Goal: Navigation & Orientation: Find specific page/section

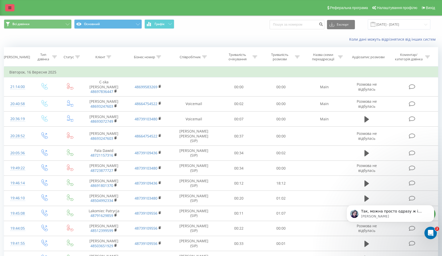
click at [11, 10] on link at bounding box center [9, 7] width 9 height 7
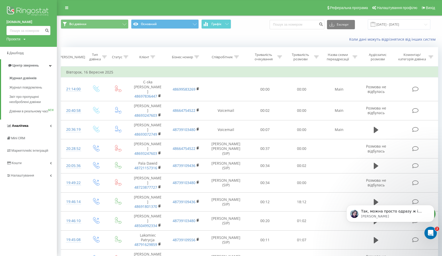
click at [47, 127] on link "Аналiтика" at bounding box center [28, 125] width 57 height 12
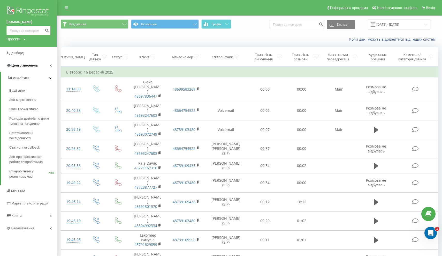
click at [50, 65] on icon at bounding box center [51, 65] width 2 height 3
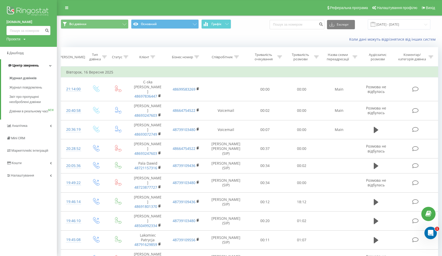
click at [49, 64] on icon at bounding box center [50, 65] width 3 height 3
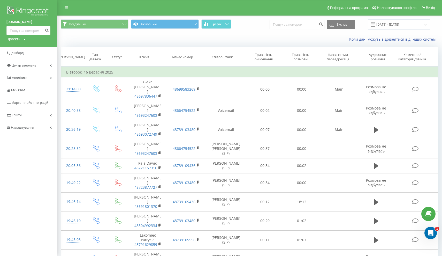
click at [16, 23] on link "[DOMAIN_NAME]" at bounding box center [28, 21] width 44 height 5
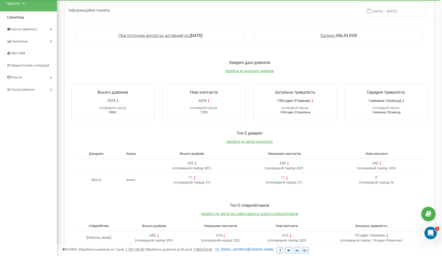
scroll to position [31, 0]
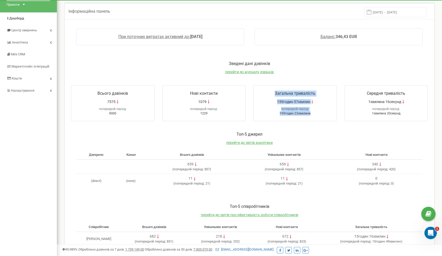
drag, startPoint x: 275, startPoint y: 91, endPoint x: 315, endPoint y: 114, distance: 45.7
click at [315, 114] on div "Загальна тривалість 159годин 57хвилин попередній період: 199годин 23хвилини" at bounding box center [295, 103] width 84 height 36
click at [317, 73] on div "Зведені дані дзвінків перейти до журналу дзвінків" at bounding box center [249, 70] width 367 height 19
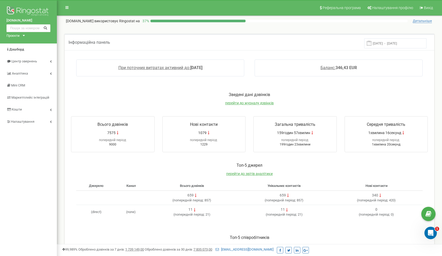
scroll to position [0, 0]
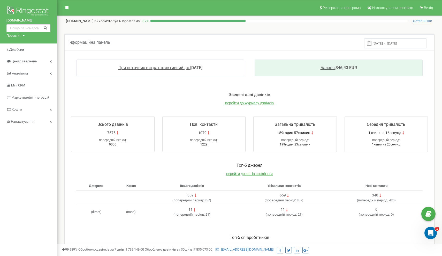
click at [327, 67] on span "Баланс:" at bounding box center [328, 67] width 15 height 5
